Goal: Obtain resource: Obtain resource

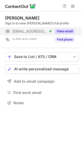
scroll to position [99, 82]
click at [70, 30] on button "View email" at bounding box center [65, 31] width 20 height 5
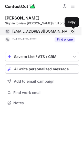
click at [71, 31] on span at bounding box center [72, 31] width 4 height 4
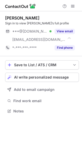
scroll to position [107, 82]
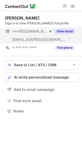
click at [70, 31] on button "View email" at bounding box center [65, 31] width 20 height 5
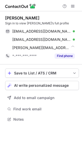
scroll to position [116, 82]
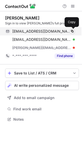
click at [72, 30] on span at bounding box center [72, 31] width 4 height 4
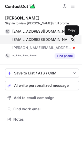
click at [72, 38] on span at bounding box center [72, 39] width 4 height 4
